Goal: Transaction & Acquisition: Purchase product/service

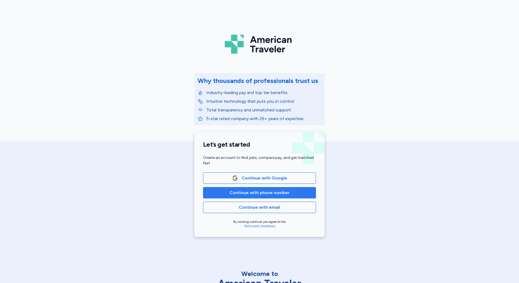
click at [271, 190] on span "Continue with phone number" at bounding box center [260, 193] width 60 height 7
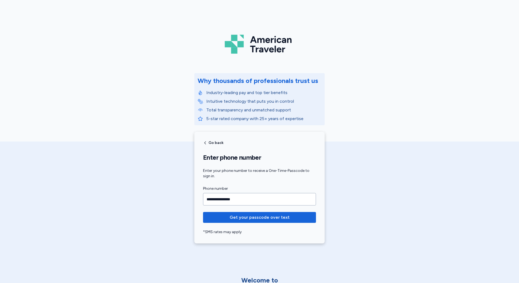
type input "**********"
click at [203, 212] on button "Get your passcode over text" at bounding box center [259, 217] width 113 height 11
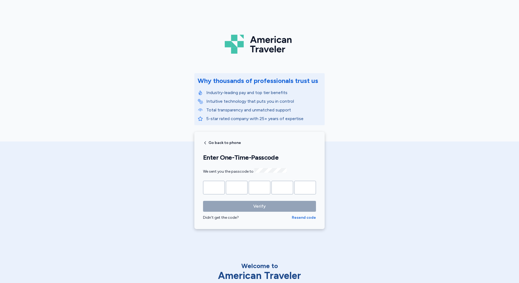
type input "*"
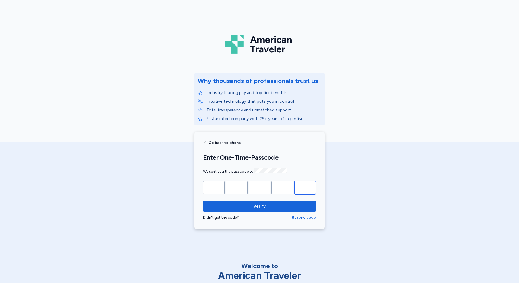
type input "*"
click at [203, 201] on button "Verify" at bounding box center [259, 206] width 113 height 11
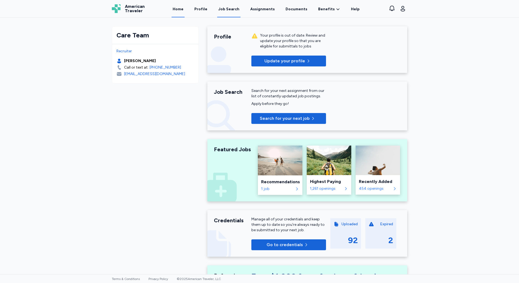
click at [235, 10] on div "Job Search" at bounding box center [228, 9] width 21 height 5
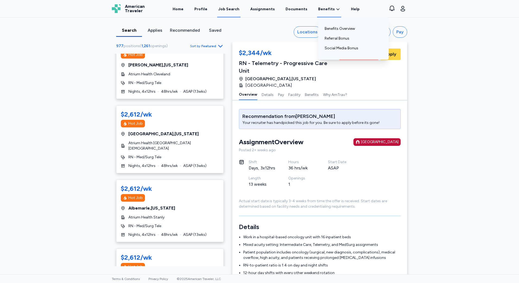
scroll to position [1547, 0]
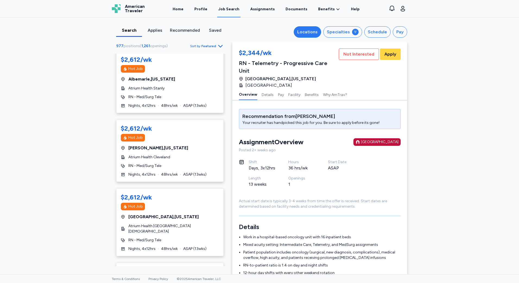
click at [300, 35] on div "Locations" at bounding box center [307, 32] width 20 height 7
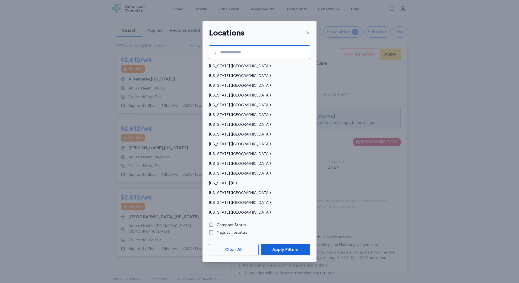
click at [257, 53] on input "text" at bounding box center [259, 53] width 101 height 14
type input "******"
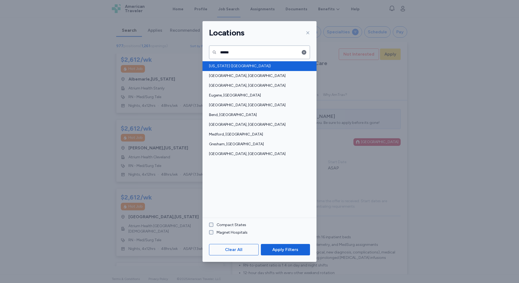
click at [220, 67] on span "[US_STATE] ([GEOGRAPHIC_DATA])" at bounding box center [258, 65] width 98 height 5
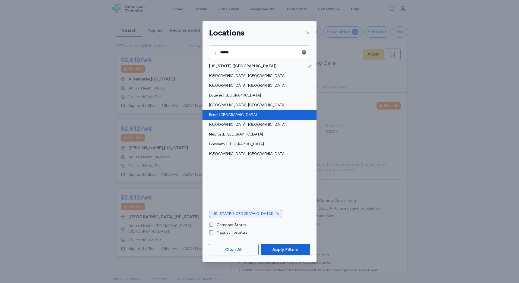
scroll to position [1, 0]
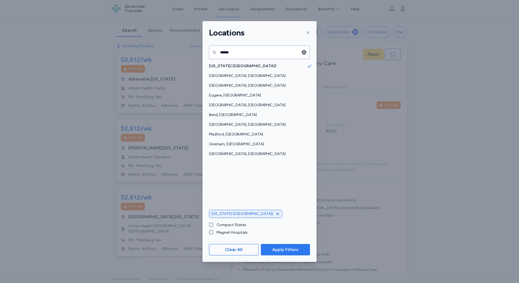
click at [281, 252] on span "Apply Filters" at bounding box center [285, 250] width 26 height 7
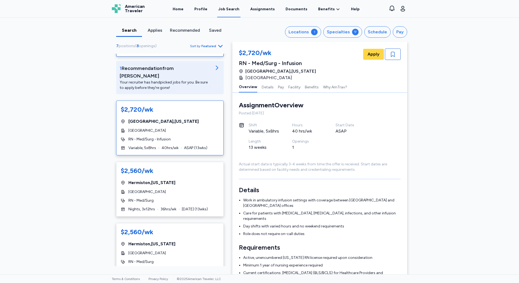
scroll to position [81, 0]
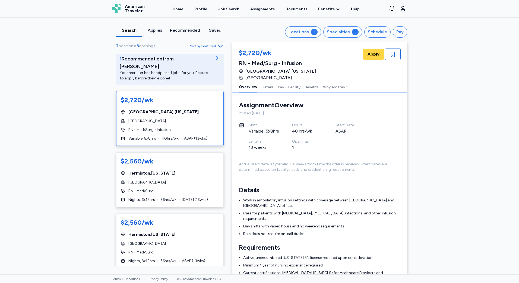
click at [183, 126] on div "$2,720/wk [GEOGRAPHIC_DATA] , [US_STATE] Samaritan [GEOGRAPHIC_DATA] RN - Med/S…" at bounding box center [169, 118] width 107 height 55
click at [135, 127] on span "RN - Med/Surg - Infusion" at bounding box center [149, 129] width 42 height 5
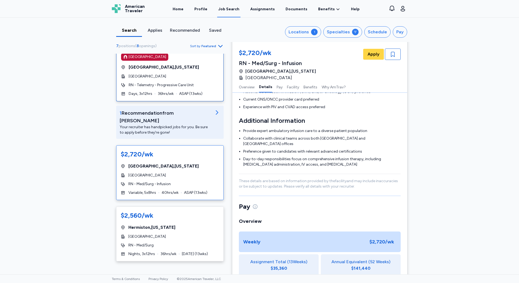
scroll to position [0, 0]
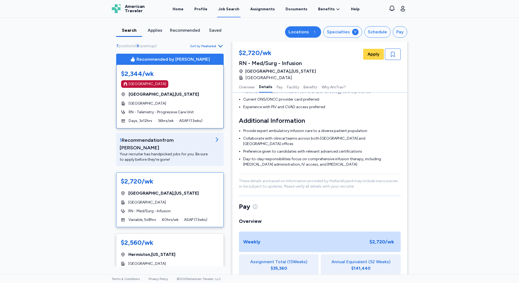
click at [309, 34] on div "Locations" at bounding box center [298, 32] width 20 height 7
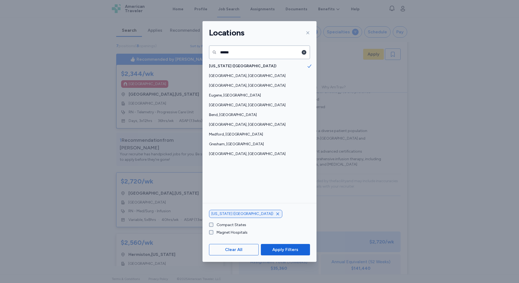
click at [306, 51] on icon "button" at bounding box center [303, 52] width 5 height 5
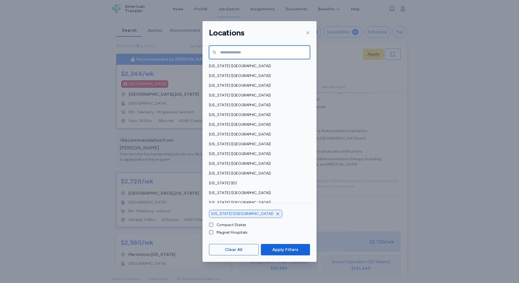
click at [292, 54] on input "text" at bounding box center [259, 53] width 101 height 14
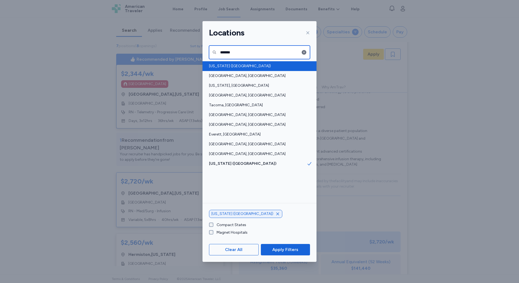
type input "*******"
click at [278, 70] on div "[US_STATE] ([GEOGRAPHIC_DATA])" at bounding box center [259, 66] width 114 height 10
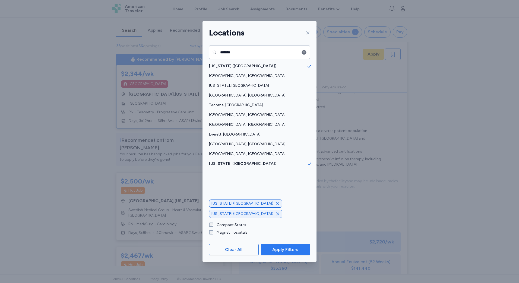
click at [292, 250] on span "Apply Filters" at bounding box center [285, 250] width 26 height 7
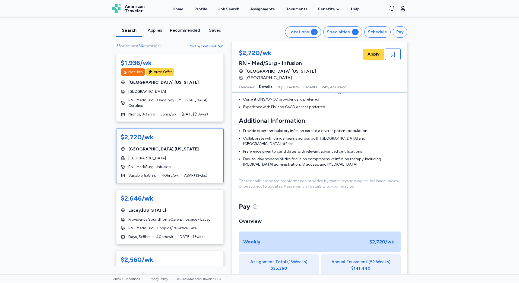
scroll to position [271, 0]
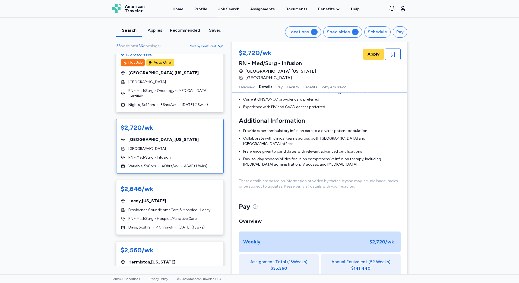
click at [214, 43] on span "Sort by Featured" at bounding box center [207, 46] width 34 height 7
click at [196, 69] on div "Highest Pay" at bounding box center [189, 70] width 65 height 11
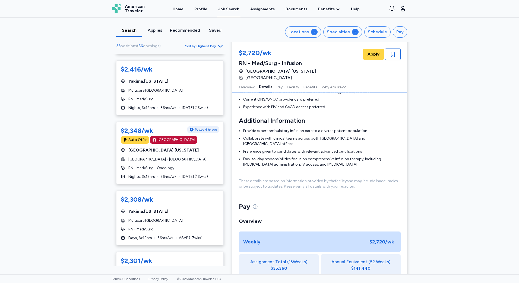
scroll to position [977, 0]
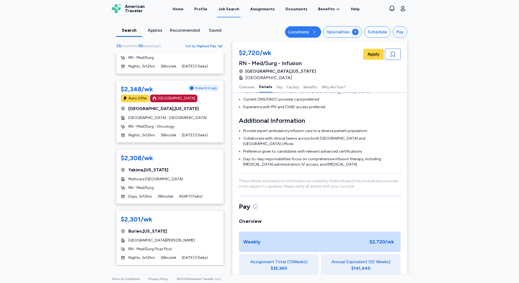
click at [313, 34] on div "2" at bounding box center [314, 32] width 7 height 7
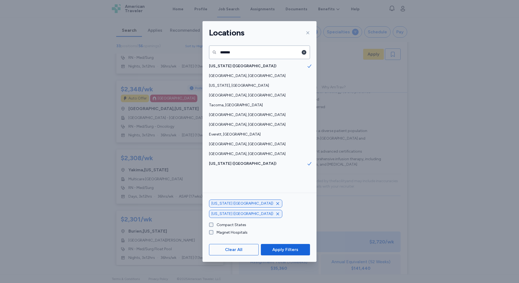
click at [305, 53] on icon "button" at bounding box center [304, 52] width 5 height 5
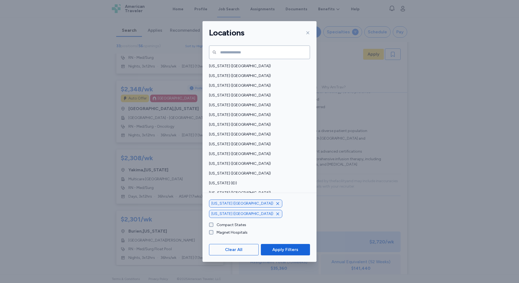
click at [306, 30] on div at bounding box center [306, 32] width 7 height 9
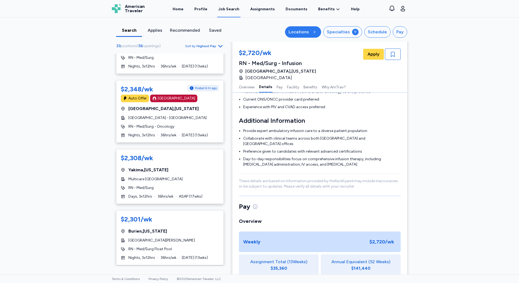
click at [312, 32] on div "2" at bounding box center [314, 32] width 7 height 7
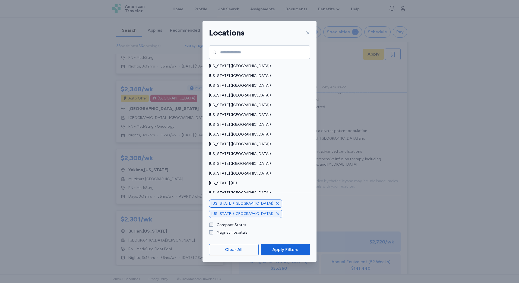
click at [235, 232] on label "Magnet Hospitals" at bounding box center [230, 232] width 34 height 5
click at [237, 227] on label "Compact States" at bounding box center [229, 225] width 33 height 5
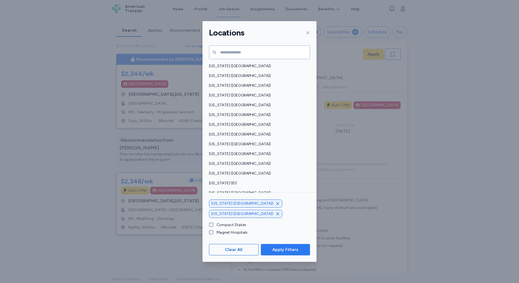
click at [296, 250] on span "Apply Filters" at bounding box center [285, 250] width 26 height 7
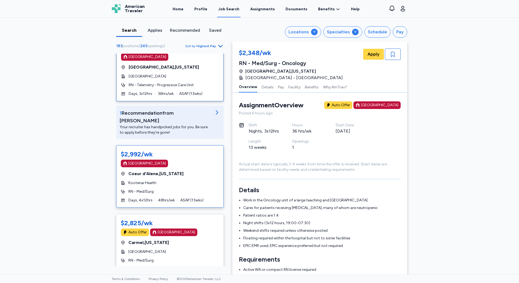
scroll to position [54, 0]
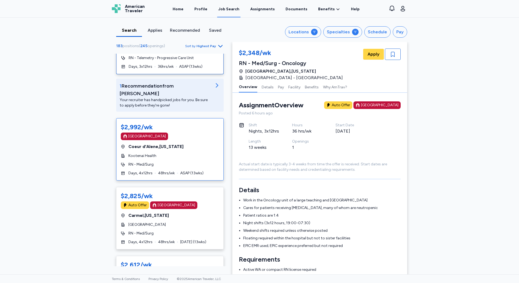
click at [190, 162] on div "RN - Med/Surg" at bounding box center [170, 164] width 98 height 5
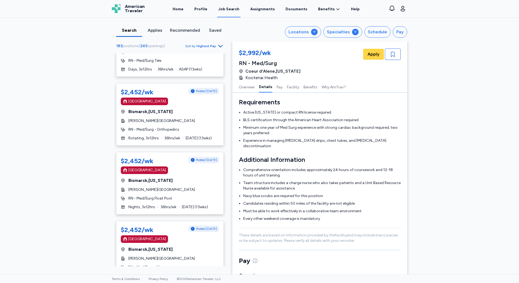
scroll to position [2008, 0]
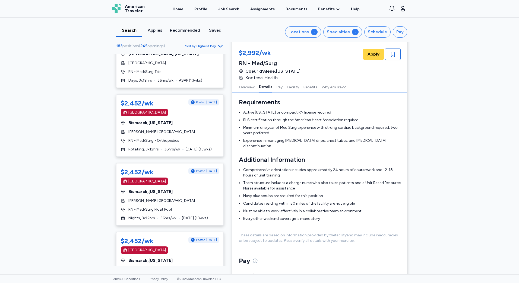
click at [213, 44] on span "Sort by Highest Pay" at bounding box center [204, 46] width 39 height 7
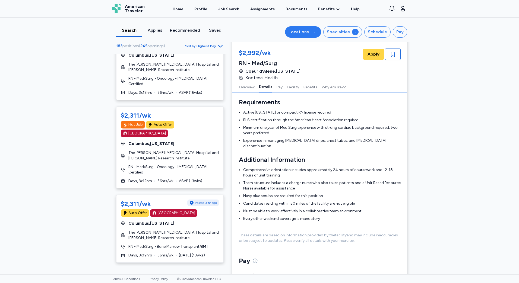
scroll to position [2958, 0]
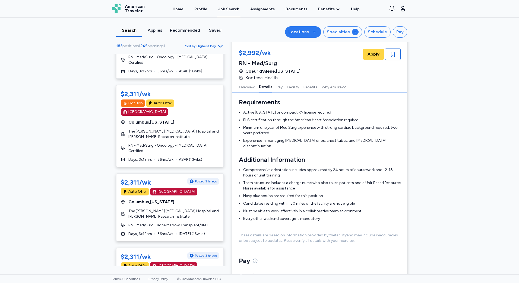
click at [318, 34] on button "Locations" at bounding box center [303, 31] width 36 height 11
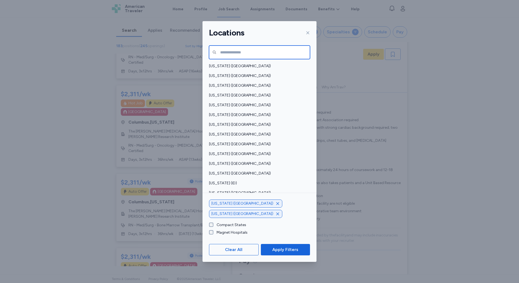
click at [267, 54] on input "text" at bounding box center [259, 53] width 101 height 14
type input "******"
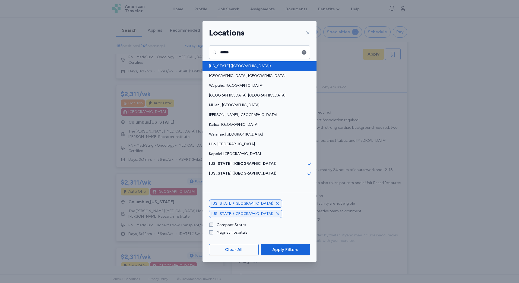
click at [225, 63] on span "[US_STATE] ([GEOGRAPHIC_DATA])" at bounding box center [258, 65] width 98 height 5
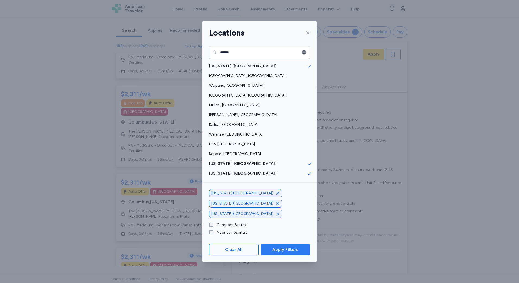
click at [287, 250] on span "Apply Filters" at bounding box center [285, 250] width 26 height 7
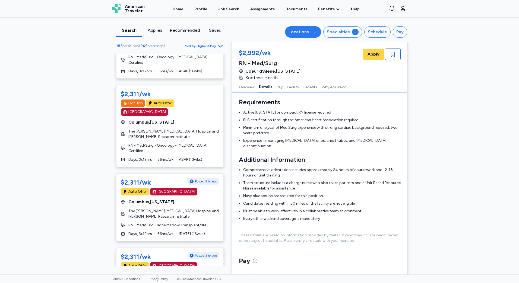
click at [304, 32] on div "Locations" at bounding box center [298, 32] width 20 height 7
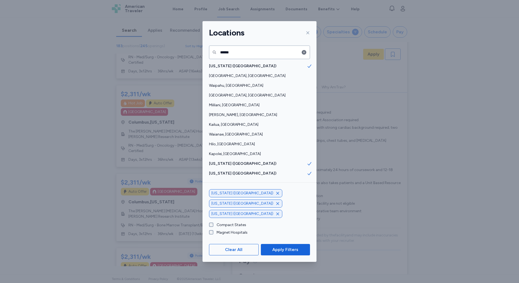
click at [275, 196] on icon "button" at bounding box center [277, 193] width 4 height 4
click at [276, 205] on icon "button" at bounding box center [277, 203] width 3 height 3
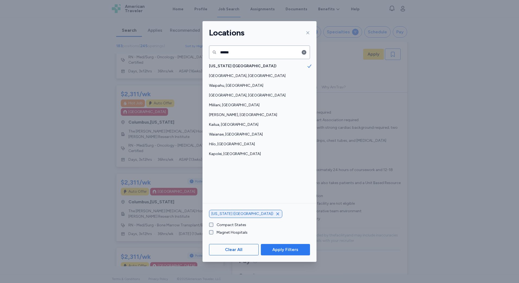
click at [302, 253] on button "Apply Filters" at bounding box center [285, 249] width 49 height 11
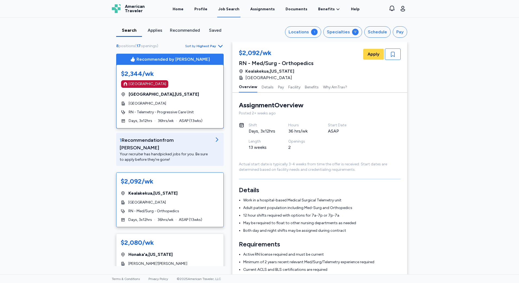
click at [232, 11] on div "Job Search" at bounding box center [228, 9] width 21 height 5
click at [309, 32] on div "Locations" at bounding box center [298, 32] width 20 height 7
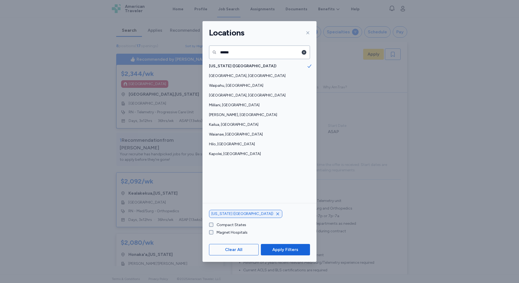
click at [304, 51] on icon "button" at bounding box center [304, 52] width 5 height 5
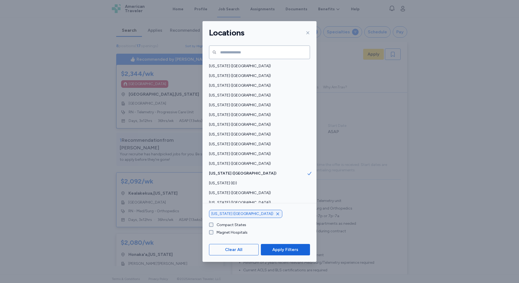
click at [232, 225] on label "Compact States" at bounding box center [229, 225] width 33 height 5
click at [291, 249] on span "Apply Filters" at bounding box center [285, 250] width 26 height 7
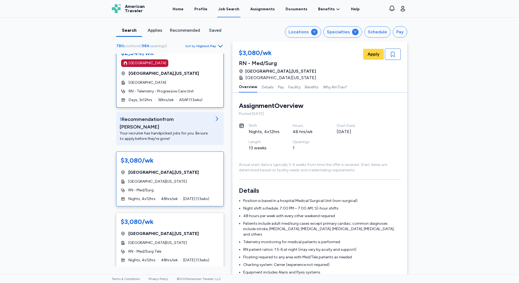
scroll to position [27, 0]
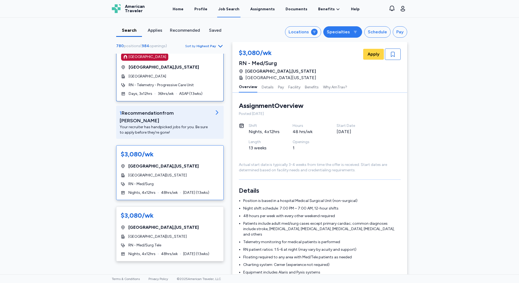
click at [335, 35] on button "Specialties" at bounding box center [342, 31] width 39 height 11
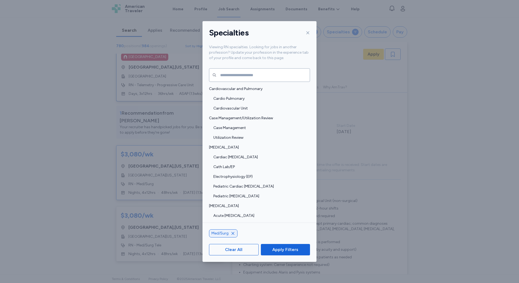
click at [310, 33] on icon at bounding box center [308, 33] width 4 height 4
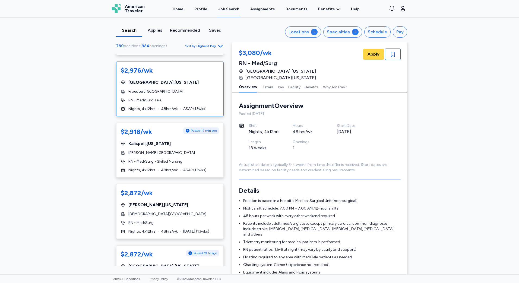
scroll to position [624, 0]
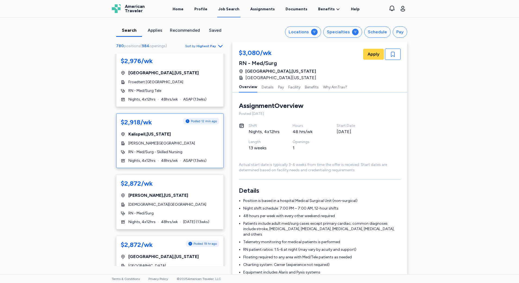
click at [166, 150] on span "RN - Med/Surg - Skilled Nursing" at bounding box center [155, 152] width 54 height 5
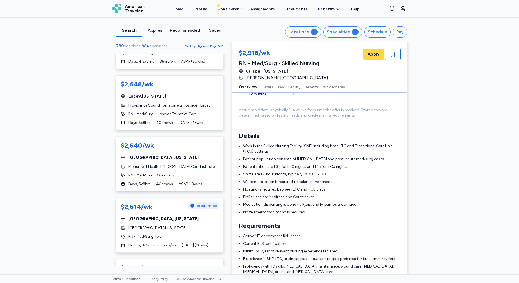
scroll to position [1113, 0]
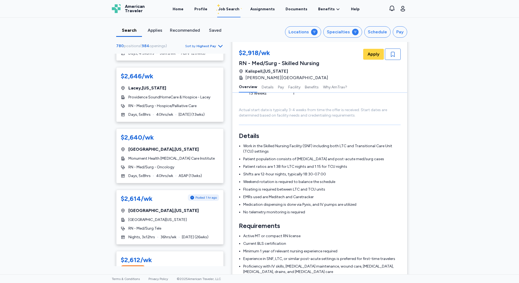
click at [201, 165] on div "RN - Med/Surg - Oncology" at bounding box center [170, 167] width 98 height 5
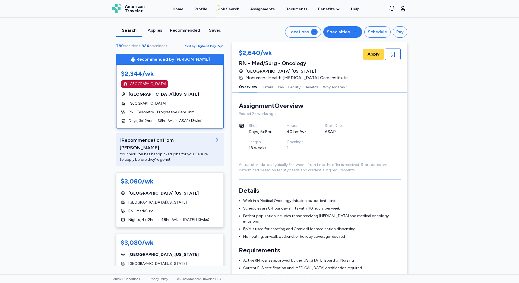
click at [340, 31] on div "Specialties" at bounding box center [338, 32] width 23 height 7
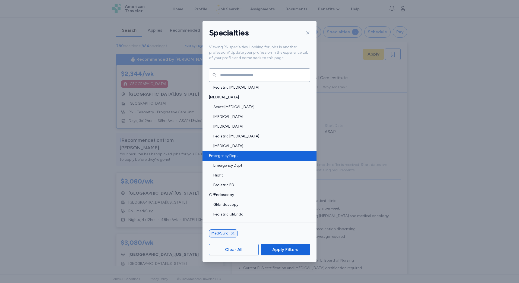
scroll to position [109, 0]
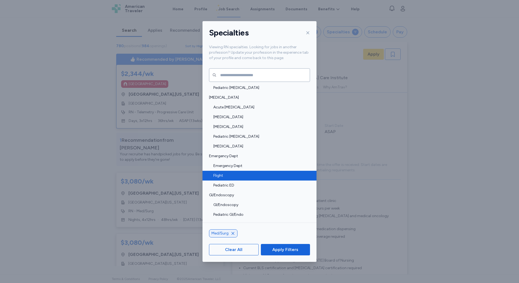
click at [234, 178] on span "Flight" at bounding box center [259, 175] width 93 height 5
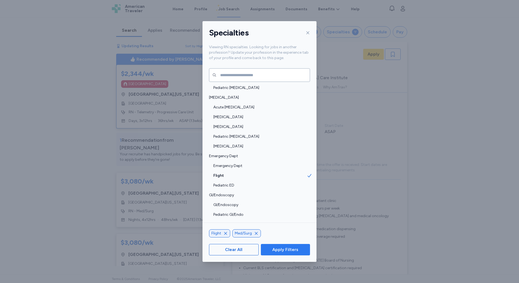
click at [288, 248] on span "Apply Filters" at bounding box center [285, 250] width 26 height 7
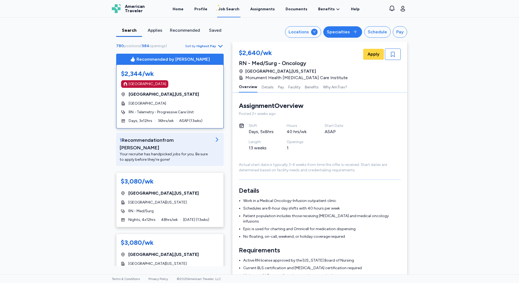
click at [348, 33] on div "Specialties" at bounding box center [338, 32] width 23 height 7
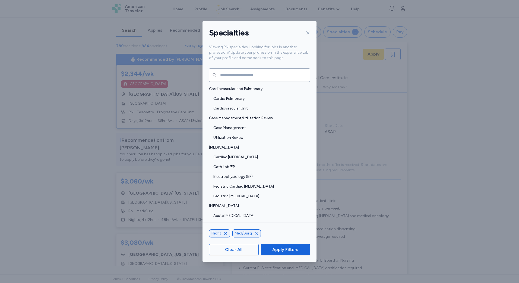
click at [255, 234] on icon "button" at bounding box center [256, 233] width 4 height 4
click at [289, 249] on span "Apply Filters" at bounding box center [285, 250] width 26 height 7
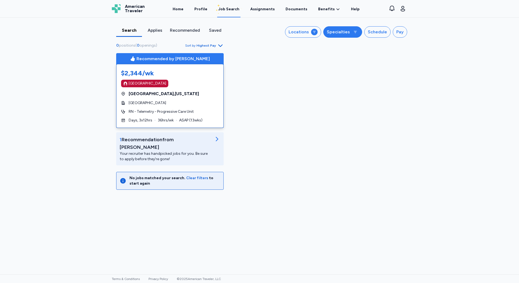
click at [357, 31] on icon "button" at bounding box center [355, 32] width 4 height 4
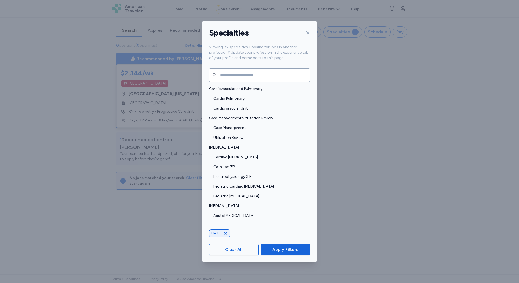
click at [226, 233] on icon "button" at bounding box center [225, 233] width 4 height 4
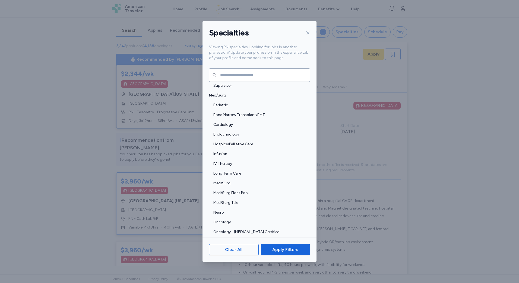
scroll to position [543, 0]
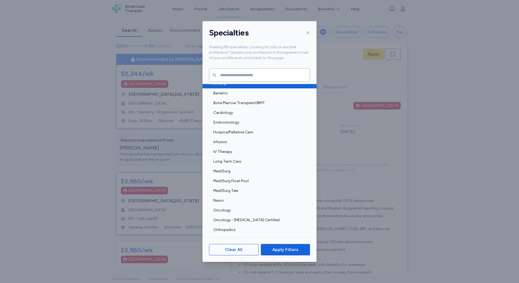
click at [237, 86] on span "Med/Surg" at bounding box center [258, 83] width 98 height 5
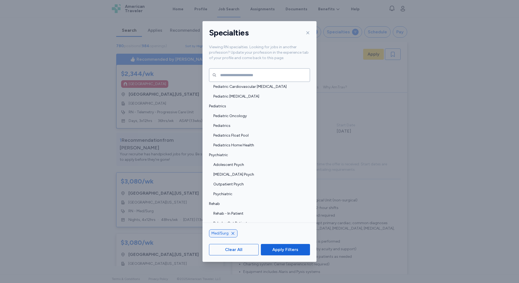
scroll to position [1025, 0]
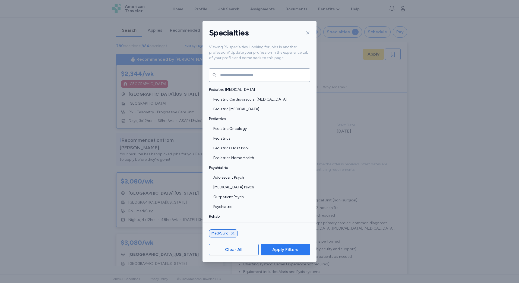
click at [287, 252] on span "Apply Filters" at bounding box center [285, 250] width 26 height 7
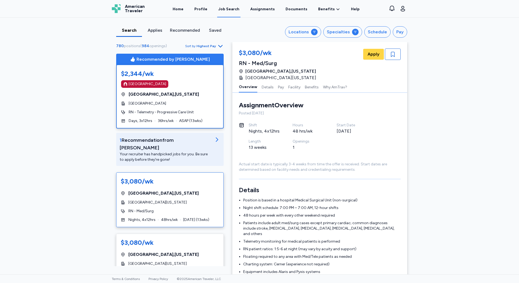
click at [201, 126] on div "$2,344/wk [GEOGRAPHIC_DATA] [GEOGRAPHIC_DATA] , [US_STATE][GEOGRAPHIC_DATA] Hea…" at bounding box center [169, 96] width 107 height 63
click at [187, 113] on span "RN - Telemetry - Progressive Care Unit" at bounding box center [161, 112] width 65 height 5
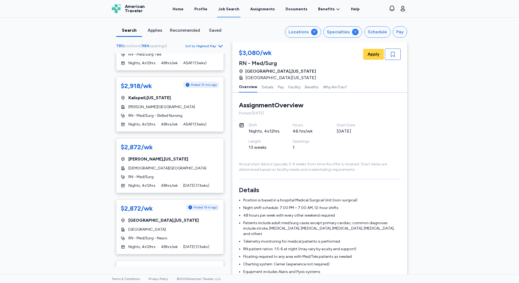
scroll to position [651, 0]
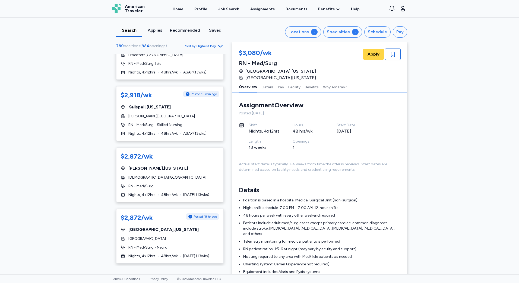
click at [187, 122] on div "RN - Med/Surg - Skilled Nursing" at bounding box center [170, 124] width 98 height 5
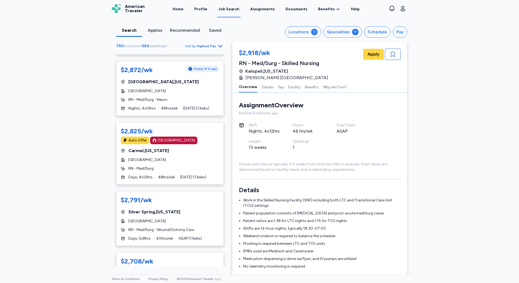
scroll to position [814, 0]
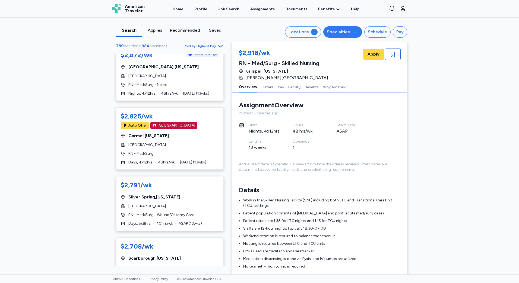
click at [330, 32] on div "Specialties" at bounding box center [338, 32] width 23 height 7
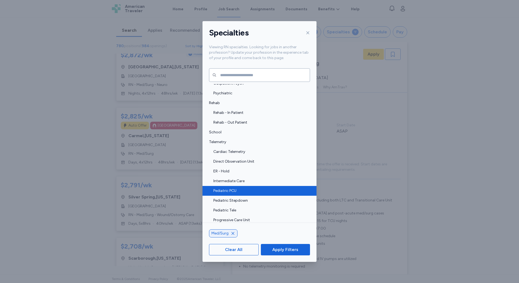
scroll to position [1161, 0]
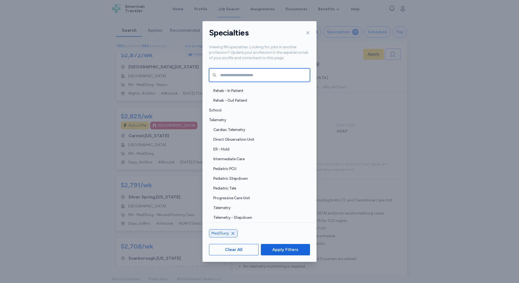
click at [261, 76] on input "text" at bounding box center [259, 75] width 101 height 14
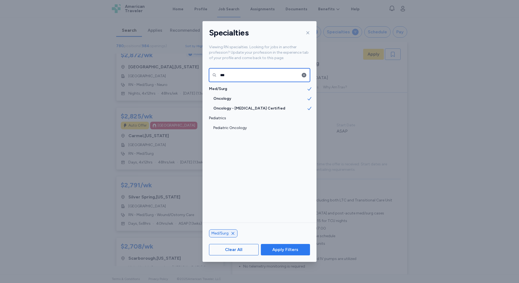
type input "***"
click at [280, 253] on button "Apply Filters" at bounding box center [285, 249] width 49 height 11
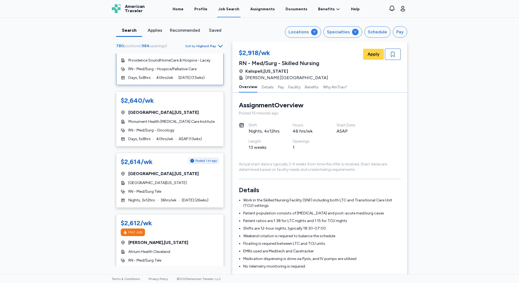
scroll to position [1167, 0]
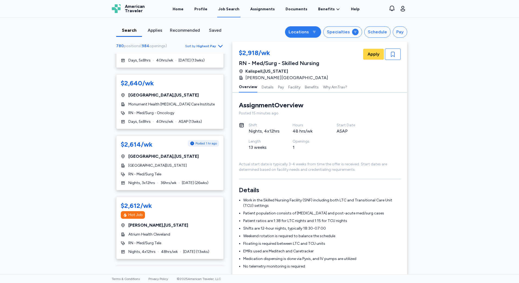
click at [308, 30] on div "Locations" at bounding box center [298, 32] width 20 height 7
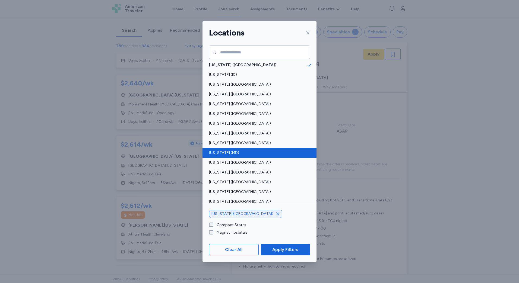
scroll to position [271, 0]
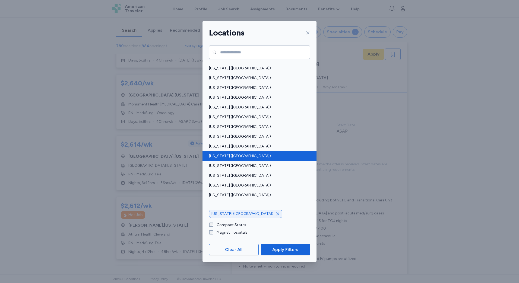
click at [237, 153] on div "[US_STATE] ([GEOGRAPHIC_DATA])" at bounding box center [259, 156] width 114 height 10
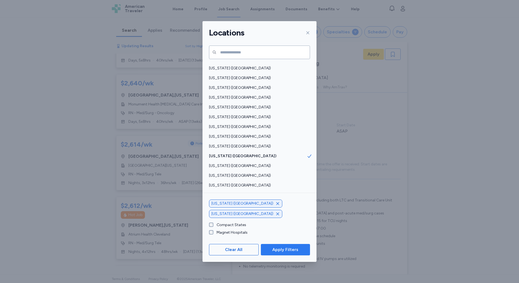
click at [281, 252] on span "Apply Filters" at bounding box center [285, 250] width 26 height 7
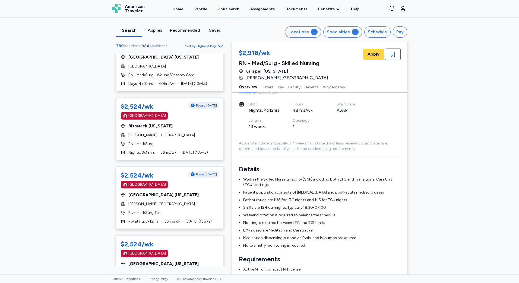
scroll to position [28, 0]
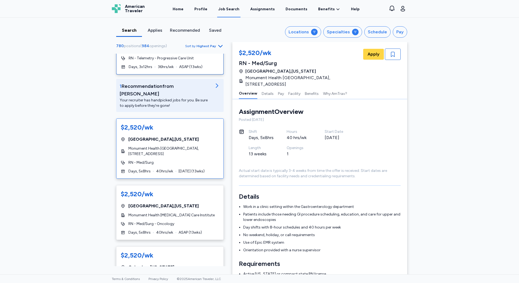
scroll to position [54, 0]
click at [163, 160] on div "RN - Med/Surg" at bounding box center [170, 162] width 98 height 5
click at [156, 147] on span "Monument Health [GEOGRAPHIC_DATA], [STREET_ADDRESS]" at bounding box center [173, 151] width 91 height 11
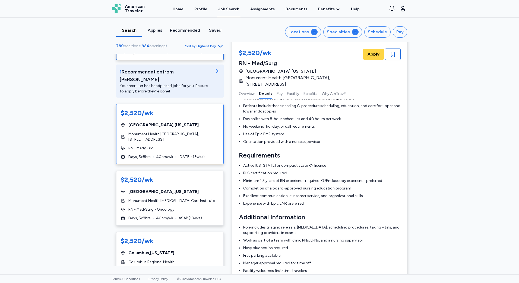
scroll to position [81, 0]
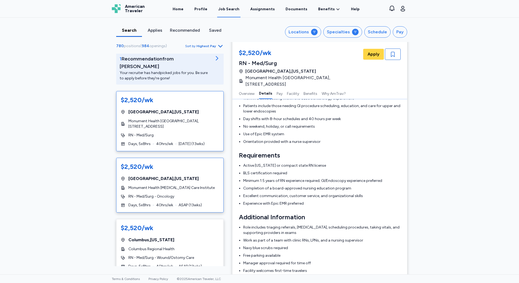
click at [187, 194] on div "RN - Med/Surg - Oncology" at bounding box center [170, 196] width 98 height 5
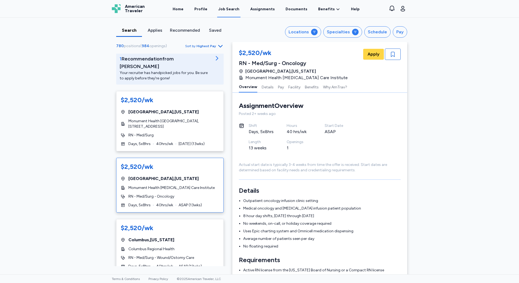
scroll to position [27, 0]
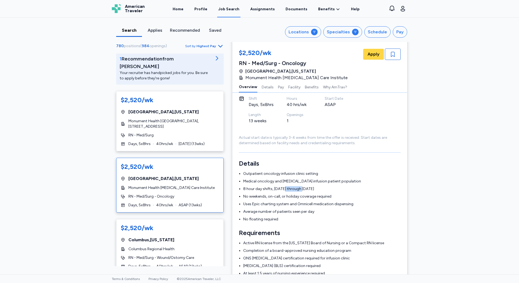
drag, startPoint x: 283, startPoint y: 190, endPoint x: 300, endPoint y: 189, distance: 17.1
click at [300, 189] on li "8 hour day shifts, [DATE] through [DATE]" at bounding box center [321, 188] width 157 height 5
drag, startPoint x: 294, startPoint y: 202, endPoint x: 334, endPoint y: 203, distance: 39.6
click at [334, 203] on li "Uses Epic charting system and Omnicell medication dispensing" at bounding box center [321, 204] width 157 height 5
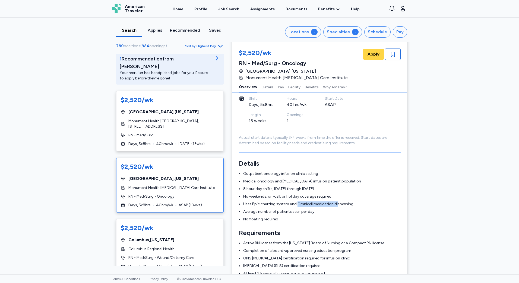
click at [334, 203] on li "Uses Epic charting system and Omnicell medication dispensing" at bounding box center [321, 204] width 157 height 5
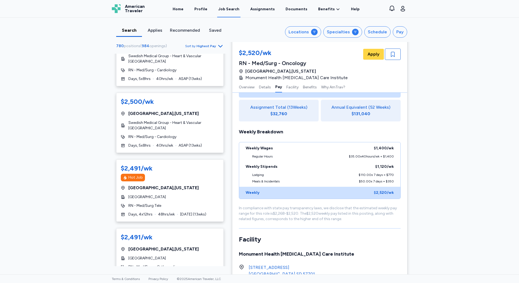
scroll to position [543, 0]
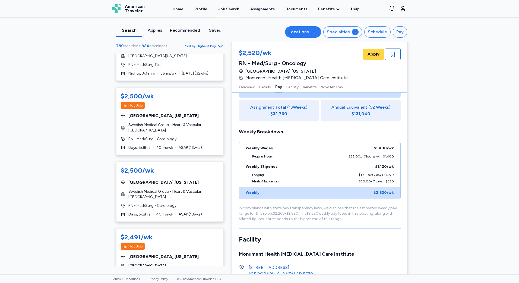
click at [316, 32] on icon "button" at bounding box center [314, 32] width 4 height 4
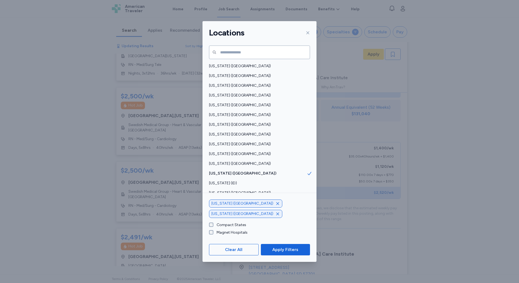
click at [275, 206] on icon "button" at bounding box center [277, 204] width 4 height 4
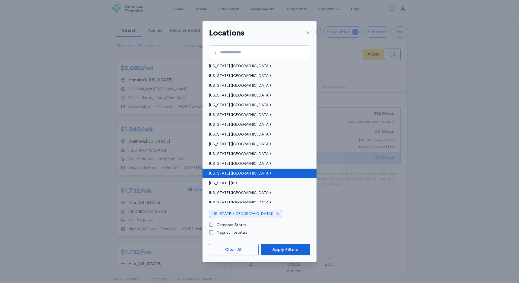
scroll to position [1, 0]
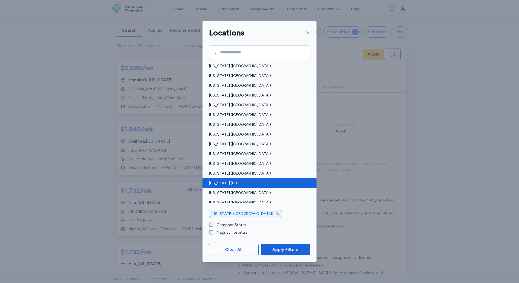
click at [236, 185] on span "[US_STATE] (ID)" at bounding box center [258, 183] width 98 height 5
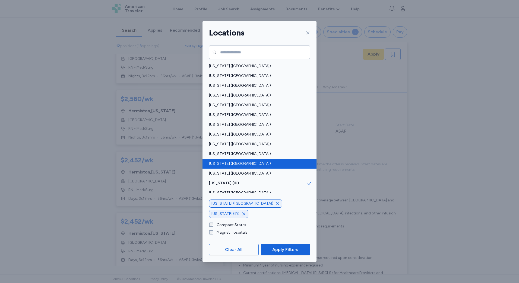
scroll to position [543, 0]
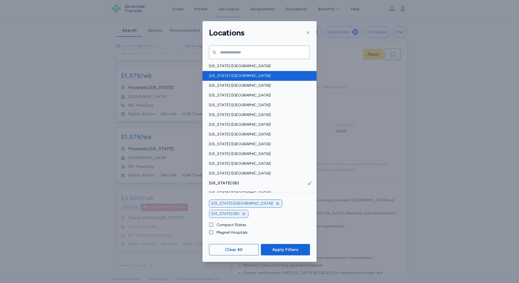
click at [266, 78] on span "[US_STATE] ([GEOGRAPHIC_DATA])" at bounding box center [258, 75] width 98 height 5
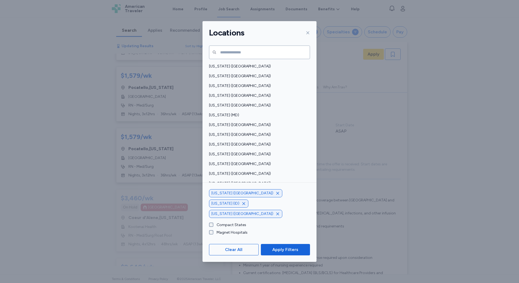
scroll to position [190, 0]
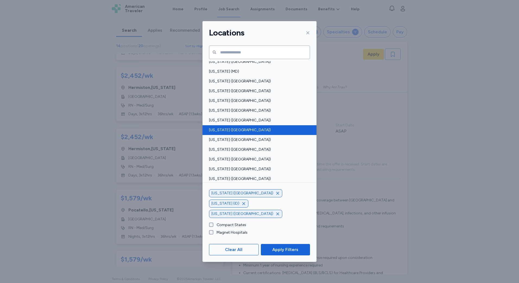
click at [265, 127] on div "[US_STATE] ([GEOGRAPHIC_DATA])" at bounding box center [259, 130] width 114 height 10
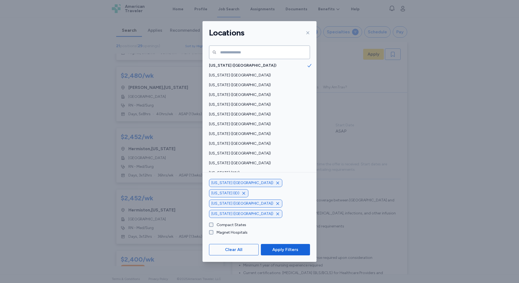
scroll to position [367, 0]
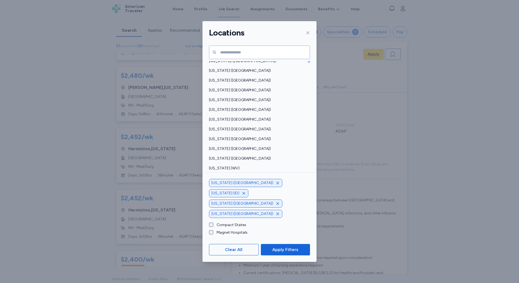
click at [248, 186] on span "[US_STATE] (WY)" at bounding box center [258, 187] width 98 height 5
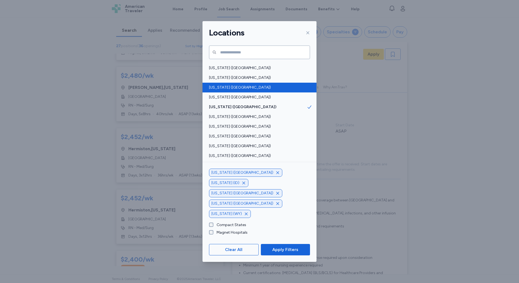
scroll to position [367, 0]
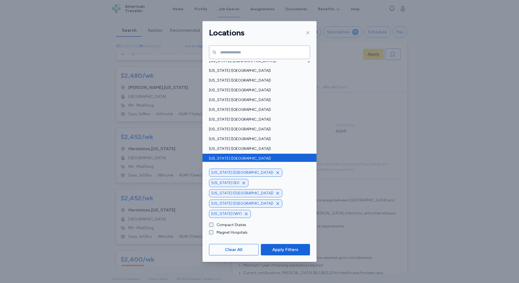
click at [251, 161] on span "[US_STATE] ([GEOGRAPHIC_DATA])" at bounding box center [258, 158] width 98 height 5
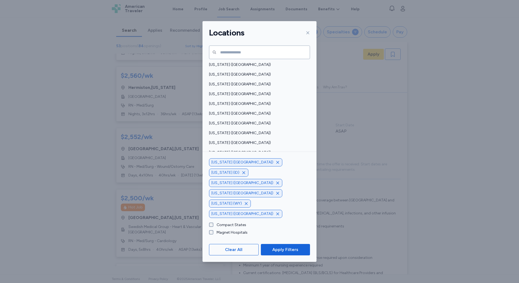
scroll to position [285, 0]
click at [283, 249] on span "Apply Filters" at bounding box center [285, 250] width 26 height 7
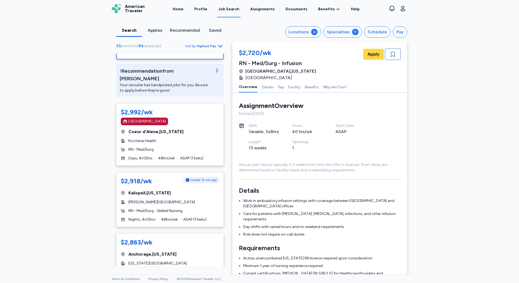
scroll to position [0, 0]
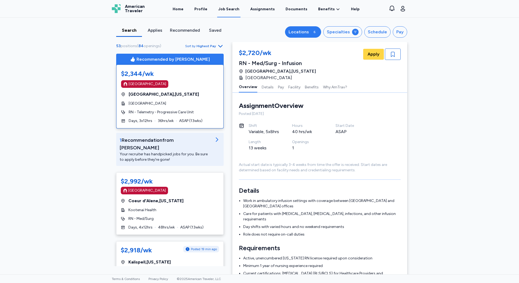
click at [294, 33] on div "Locations" at bounding box center [298, 32] width 20 height 7
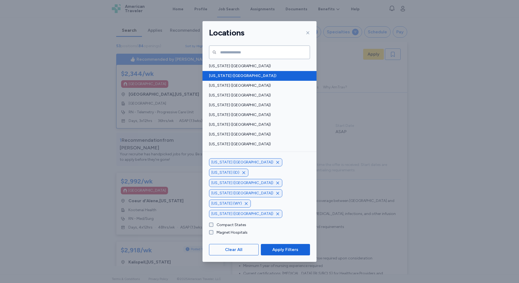
click at [225, 80] on div "[US_STATE] ([GEOGRAPHIC_DATA])" at bounding box center [259, 76] width 114 height 10
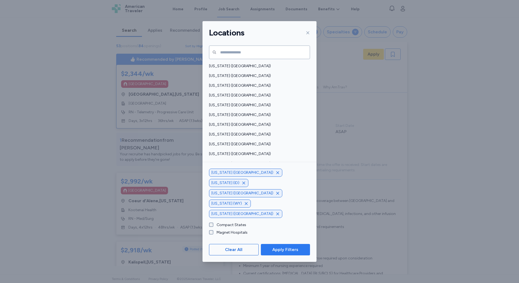
click at [289, 250] on span "Apply Filters" at bounding box center [285, 250] width 26 height 7
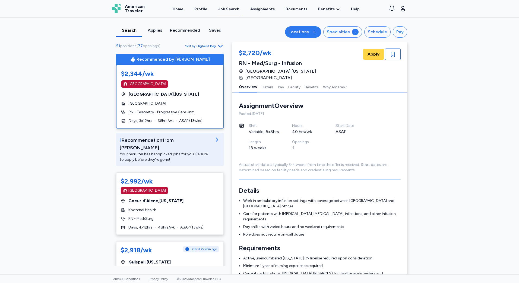
click at [306, 31] on div "Locations" at bounding box center [298, 32] width 20 height 7
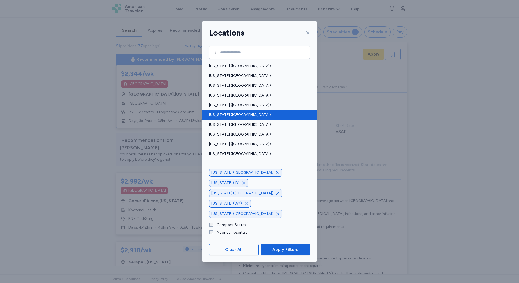
click at [229, 112] on span "[US_STATE] ([GEOGRAPHIC_DATA])" at bounding box center [258, 114] width 98 height 5
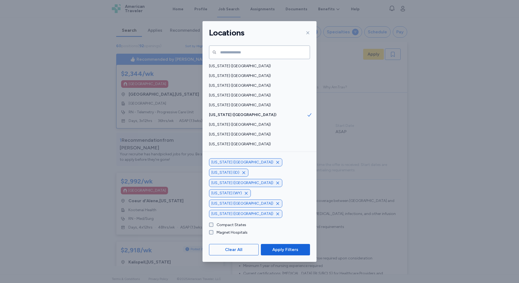
click at [246, 175] on icon "button" at bounding box center [244, 173] width 4 height 4
click at [235, 177] on div "[US_STATE] ([GEOGRAPHIC_DATA])" at bounding box center [245, 173] width 73 height 8
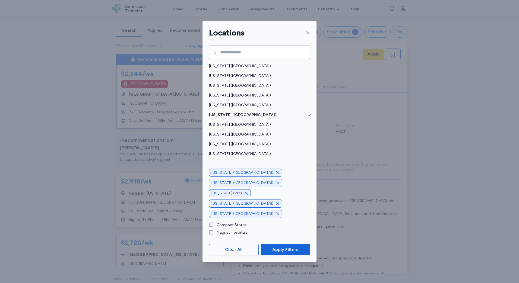
click at [245, 195] on icon "button" at bounding box center [246, 193] width 3 height 3
click at [276, 196] on icon "button" at bounding box center [277, 193] width 4 height 4
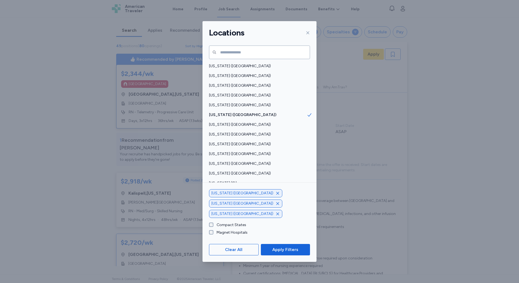
click at [275, 196] on icon "button" at bounding box center [277, 193] width 4 height 4
click at [275, 206] on icon "button" at bounding box center [277, 204] width 4 height 4
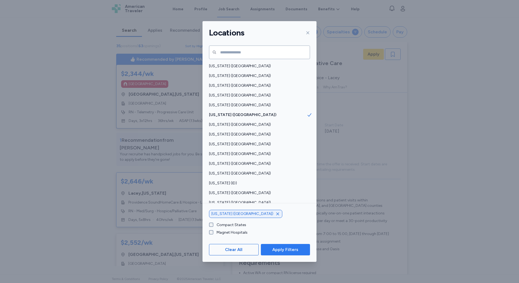
click at [285, 246] on button "Apply Filters" at bounding box center [285, 249] width 49 height 11
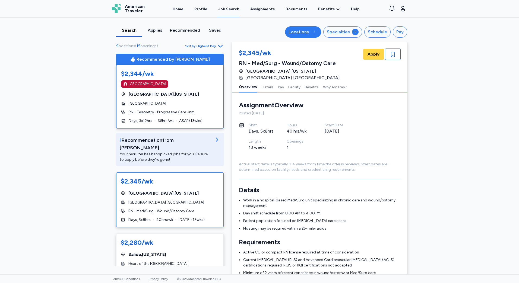
click at [305, 35] on div "Locations" at bounding box center [298, 32] width 20 height 7
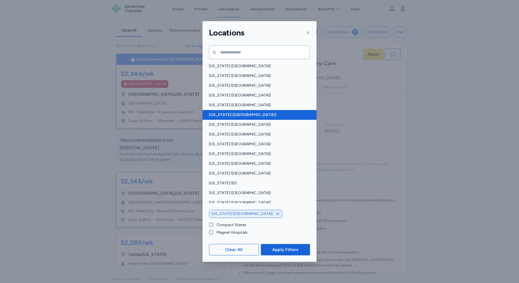
click at [271, 118] on div "[US_STATE] ([GEOGRAPHIC_DATA])" at bounding box center [259, 115] width 114 height 10
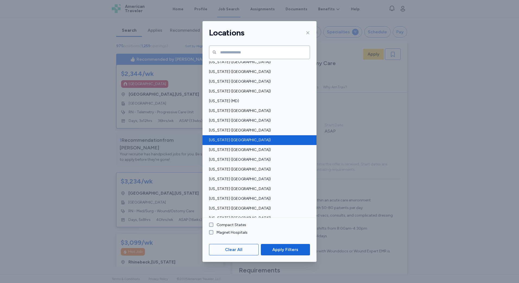
scroll to position [163, 0]
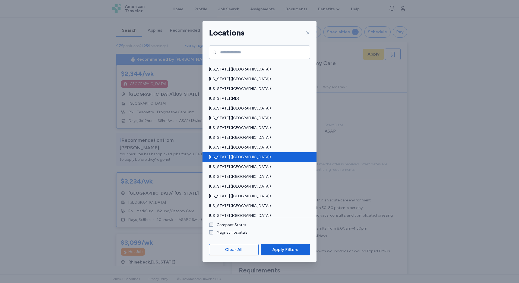
click at [268, 154] on div "[US_STATE] ([GEOGRAPHIC_DATA])" at bounding box center [259, 158] width 114 height 10
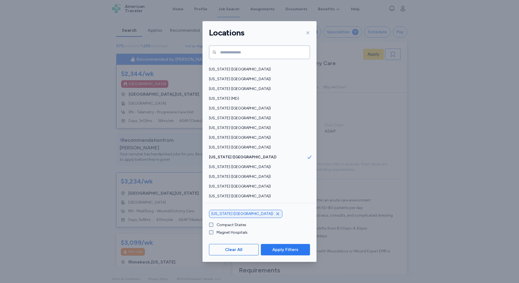
click at [292, 249] on span "Apply Filters" at bounding box center [285, 250] width 26 height 7
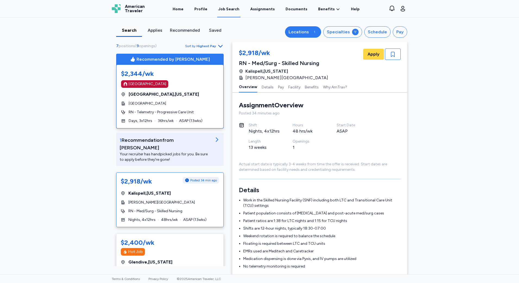
click at [300, 31] on div "Locations" at bounding box center [298, 32] width 20 height 7
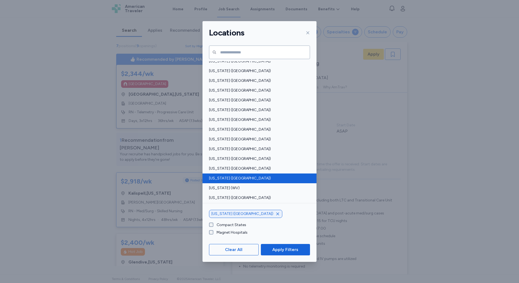
scroll to position [356, 0]
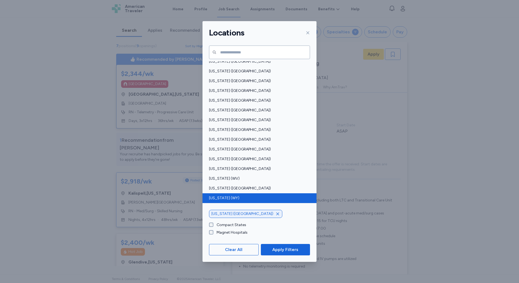
click at [234, 194] on div "[US_STATE] (WY)" at bounding box center [259, 198] width 114 height 10
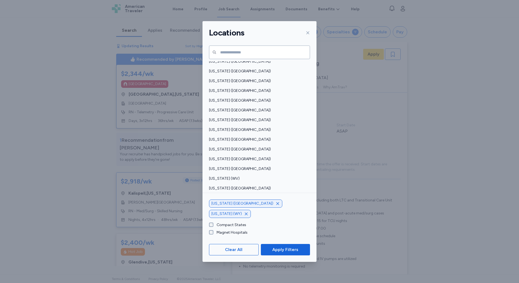
click at [276, 205] on icon "button" at bounding box center [277, 203] width 3 height 3
click at [282, 250] on span "Apply Filters" at bounding box center [285, 250] width 26 height 7
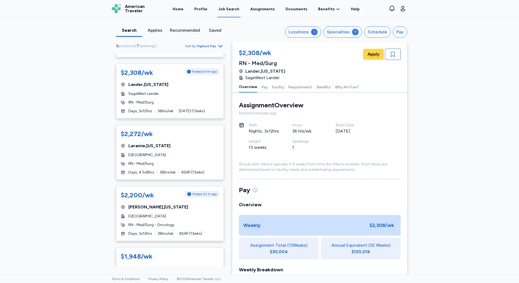
scroll to position [244, 0]
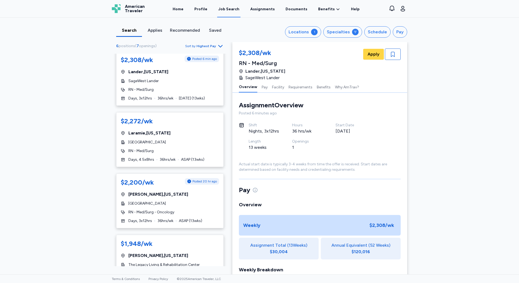
click at [192, 117] on div "$2,272/wk" at bounding box center [170, 121] width 98 height 9
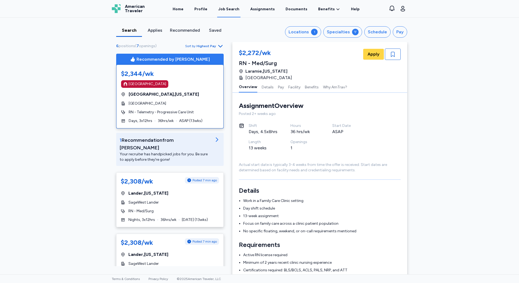
click at [79, 64] on div "Search Applies Recommended Saved Locations 1 Specialties Schedule Pay 6 positio…" at bounding box center [259, 146] width 519 height 257
click at [312, 29] on button "Locations 1" at bounding box center [303, 31] width 36 height 11
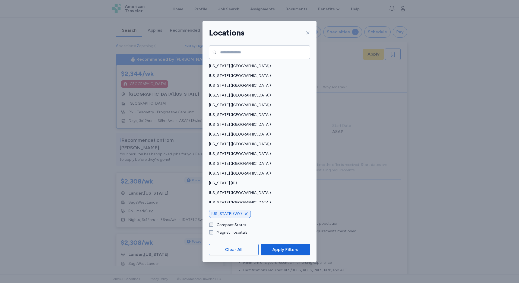
click at [236, 224] on label "Compact States" at bounding box center [229, 225] width 33 height 5
click at [244, 213] on icon "button" at bounding box center [246, 214] width 4 height 4
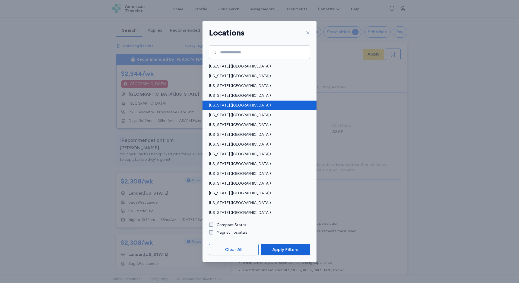
scroll to position [342, 0]
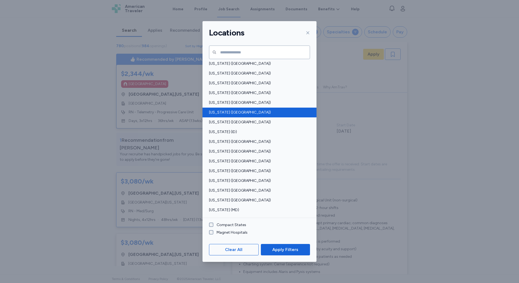
scroll to position [54, 0]
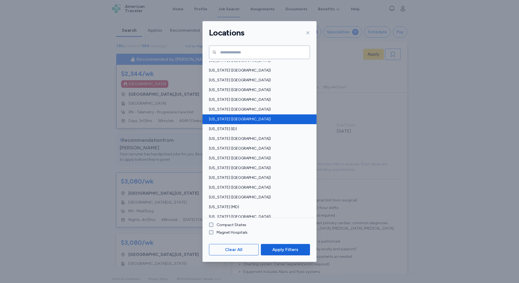
click at [245, 120] on span "[US_STATE] ([GEOGRAPHIC_DATA])" at bounding box center [258, 119] width 98 height 5
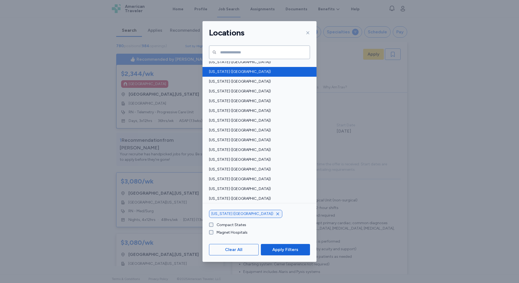
scroll to position [299, 0]
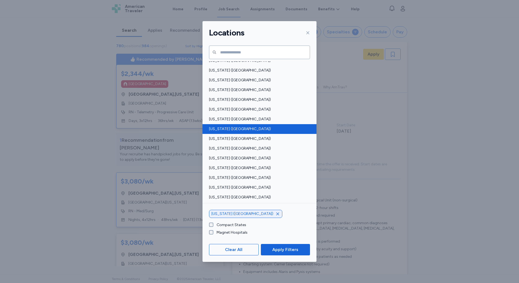
click at [248, 128] on span "[US_STATE] ([GEOGRAPHIC_DATA])" at bounding box center [258, 128] width 98 height 5
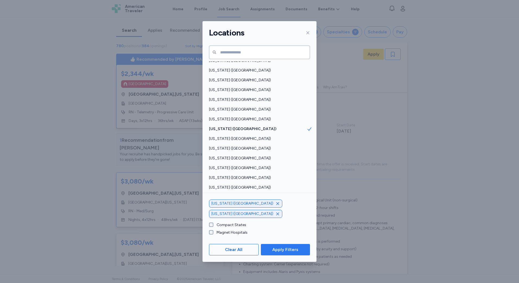
click at [287, 247] on span "Apply Filters" at bounding box center [285, 250] width 26 height 7
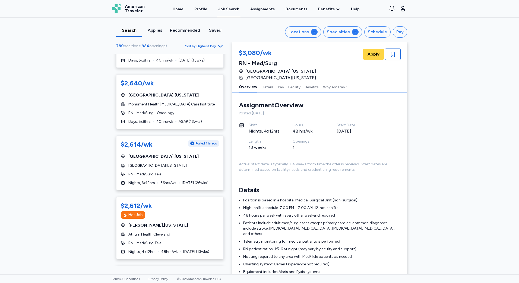
scroll to position [1194, 0]
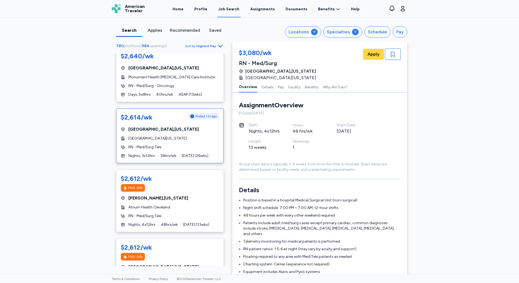
click at [178, 145] on div "RN - Med/Surg Tele" at bounding box center [170, 147] width 98 height 5
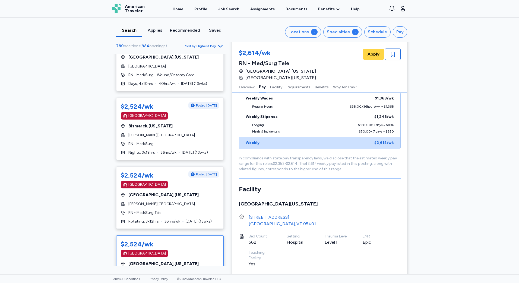
scroll to position [190, 0]
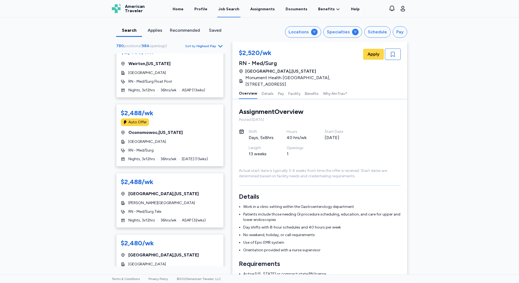
scroll to position [868, 0]
